Goal: Find specific page/section: Find specific page/section

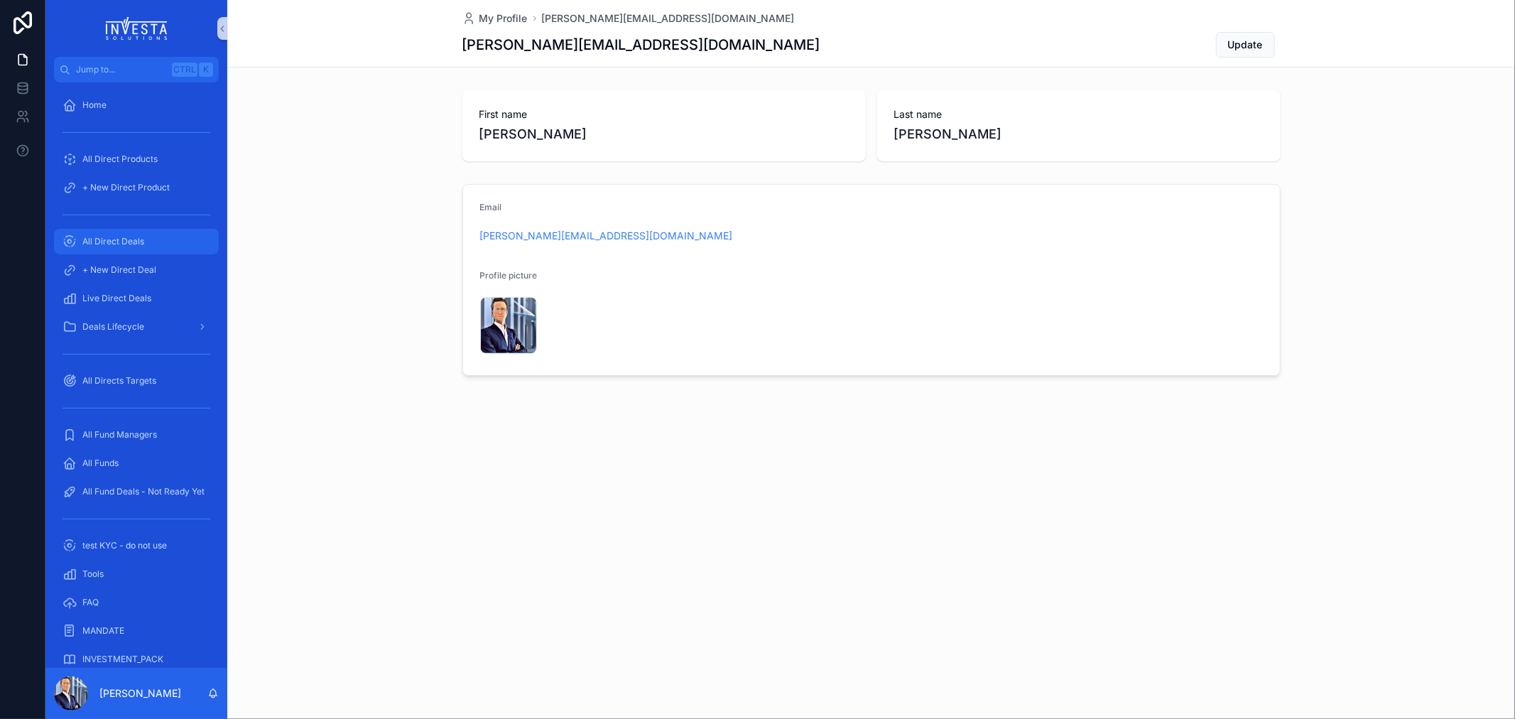
click at [125, 238] on span "All Direct Deals" at bounding box center [113, 241] width 62 height 11
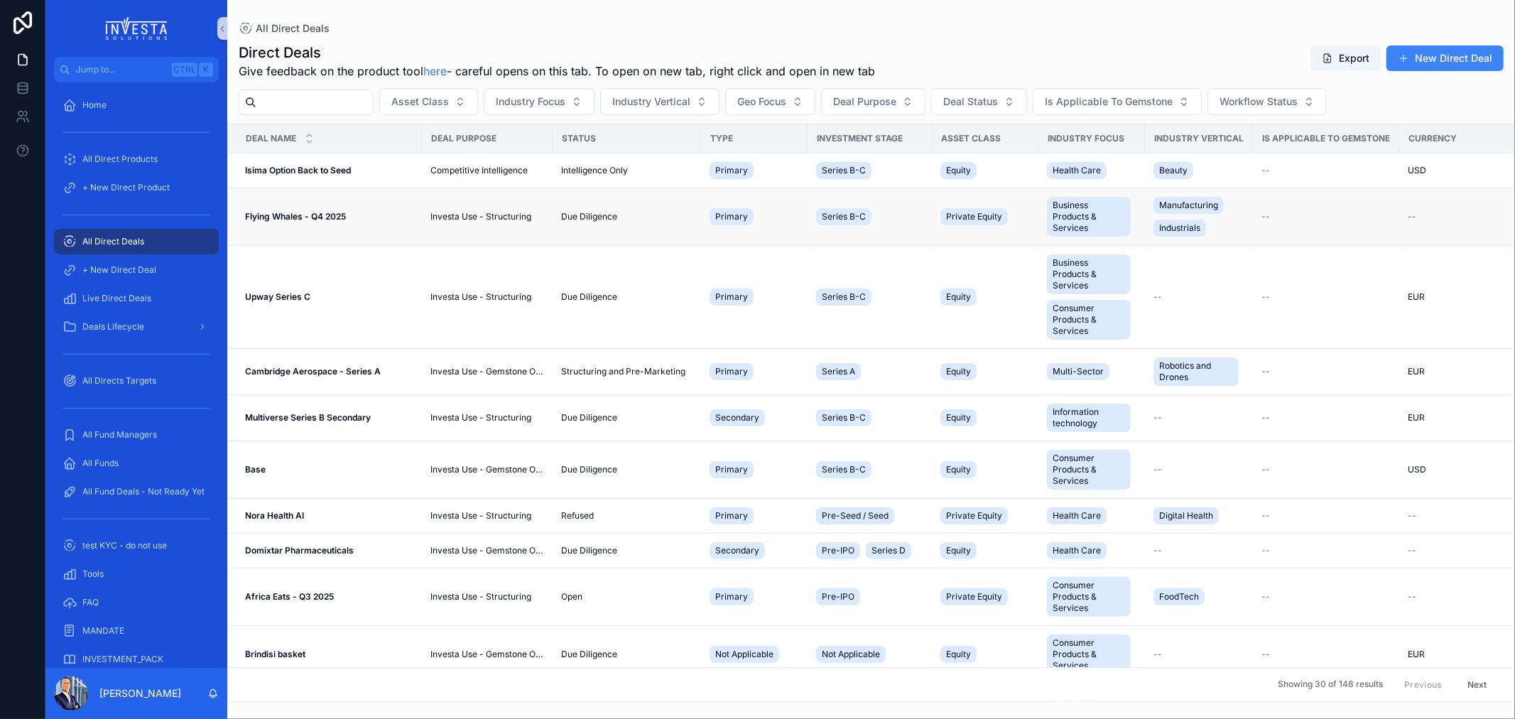
click at [279, 219] on strong "Flying Whales - Q4 2025" at bounding box center [295, 216] width 101 height 11
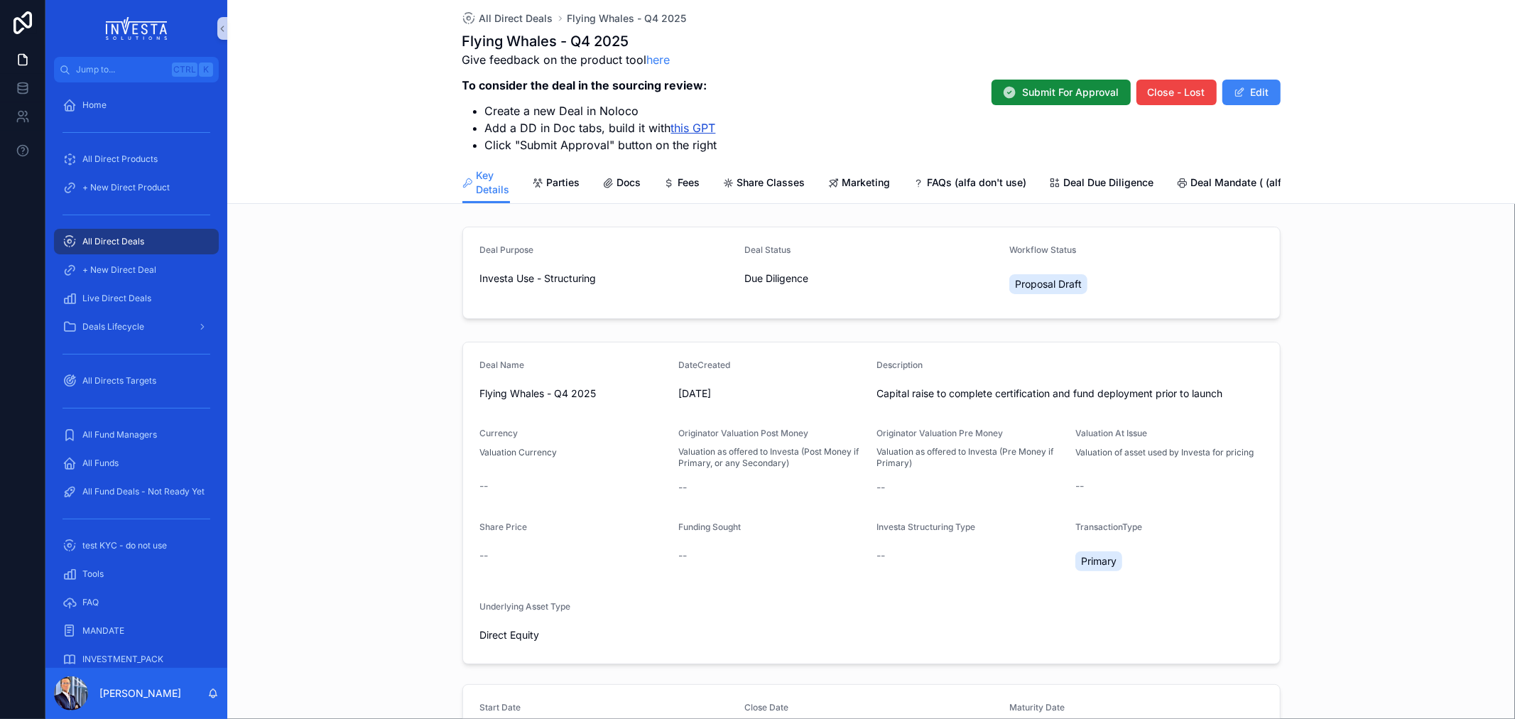
click at [695, 128] on link "this GPT" at bounding box center [693, 128] width 45 height 14
